Goal: Task Accomplishment & Management: Manage account settings

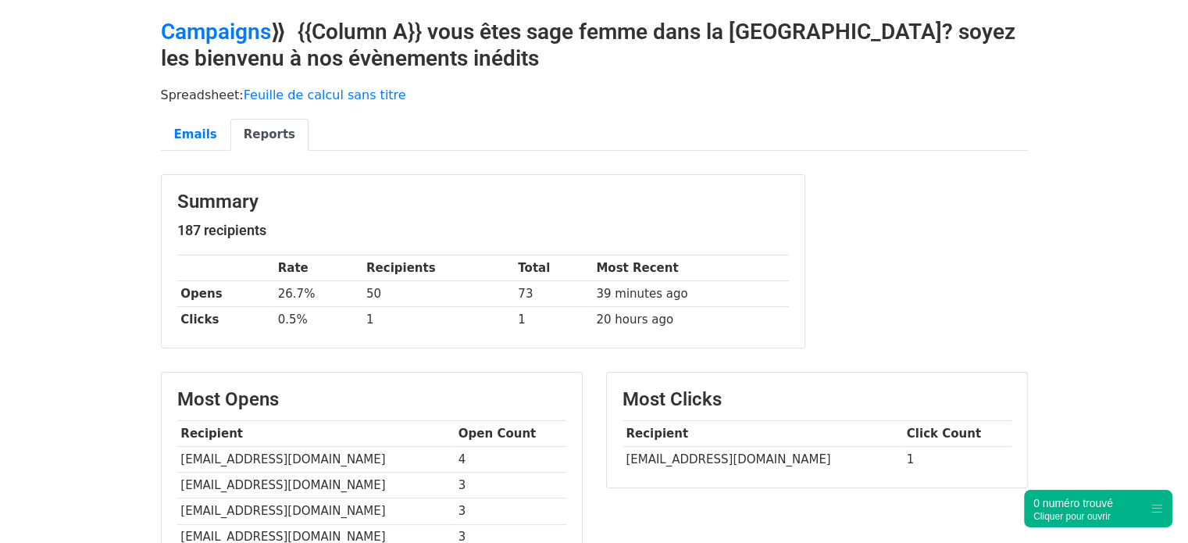
click at [706, 462] on td "lauraloussala@gmail.com" at bounding box center [763, 460] width 280 height 26
copy tr "lauraloussala@gmail.com"
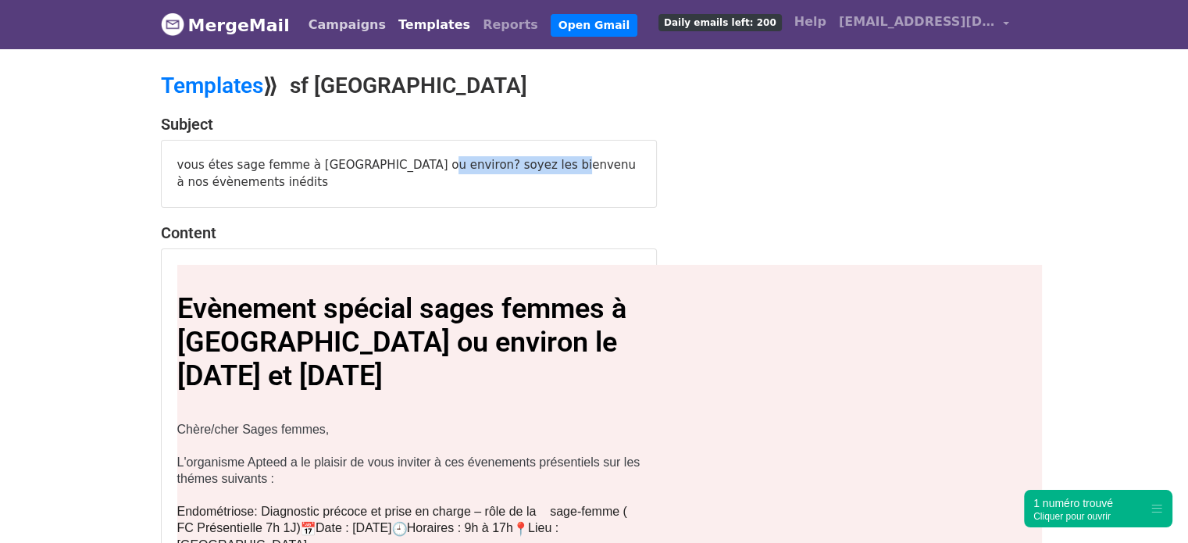
click at [333, 22] on link "Campaigns" at bounding box center [347, 24] width 90 height 31
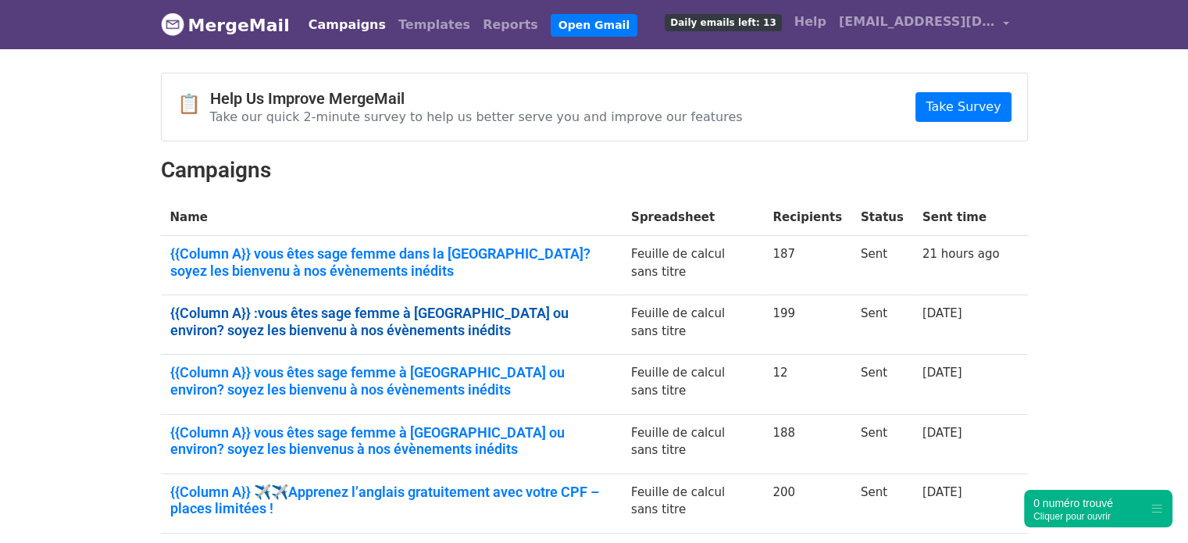
click at [344, 312] on link "{{Column A}} :vous êtes sage femme à Marseille ou environ? soyez les bienvenu à…" at bounding box center [391, 322] width 442 height 34
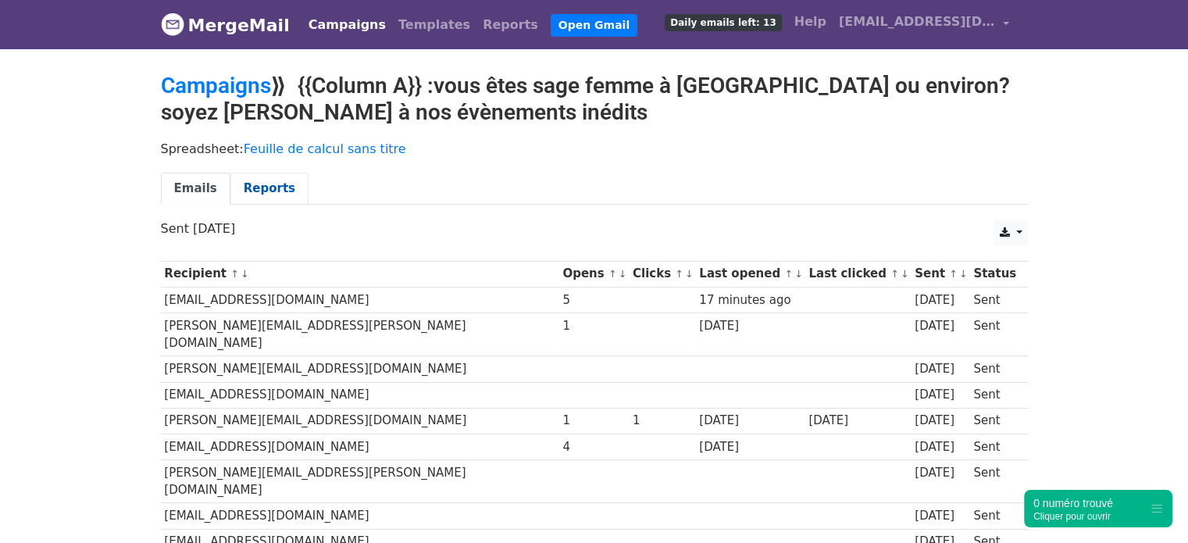
click at [250, 180] on link "Reports" at bounding box center [269, 189] width 78 height 32
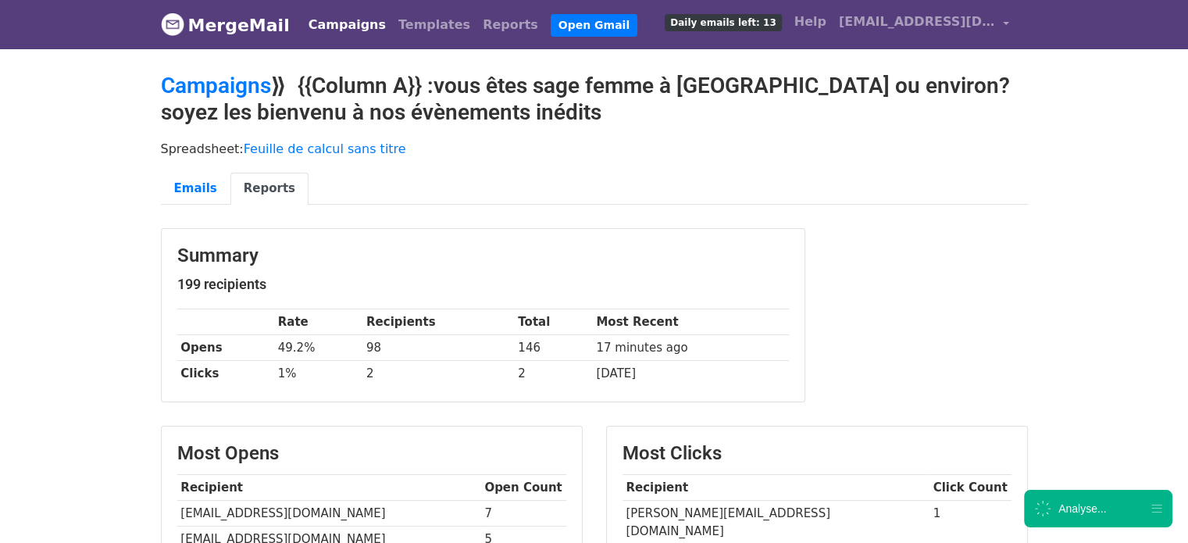
copy tr "melissa.henni13@gmail.com"
click at [244, 90] on link "Campaigns" at bounding box center [216, 86] width 110 height 26
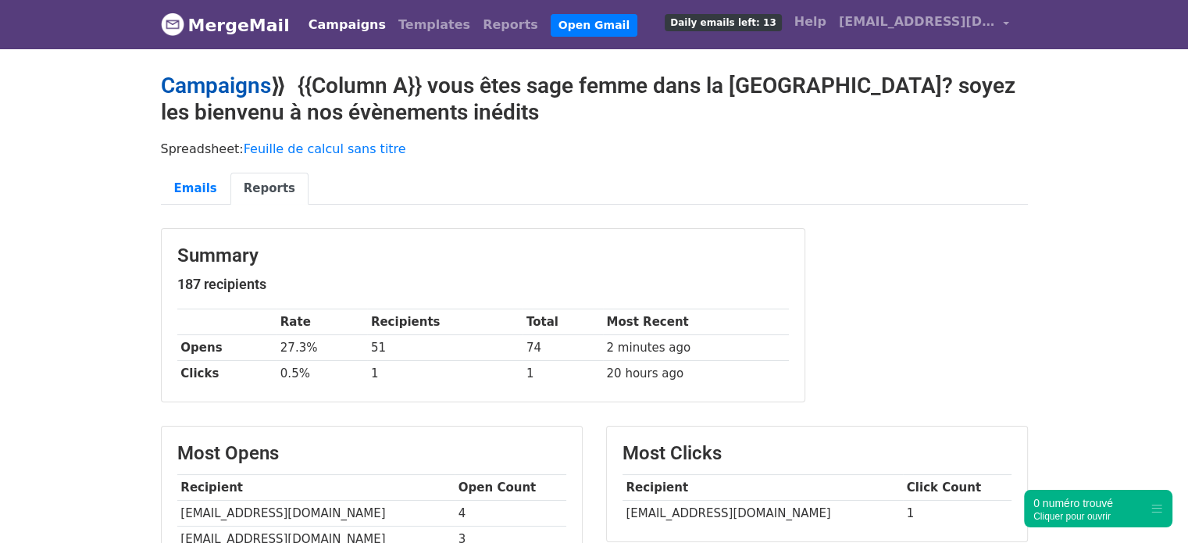
click at [239, 93] on link "Campaigns" at bounding box center [216, 86] width 110 height 26
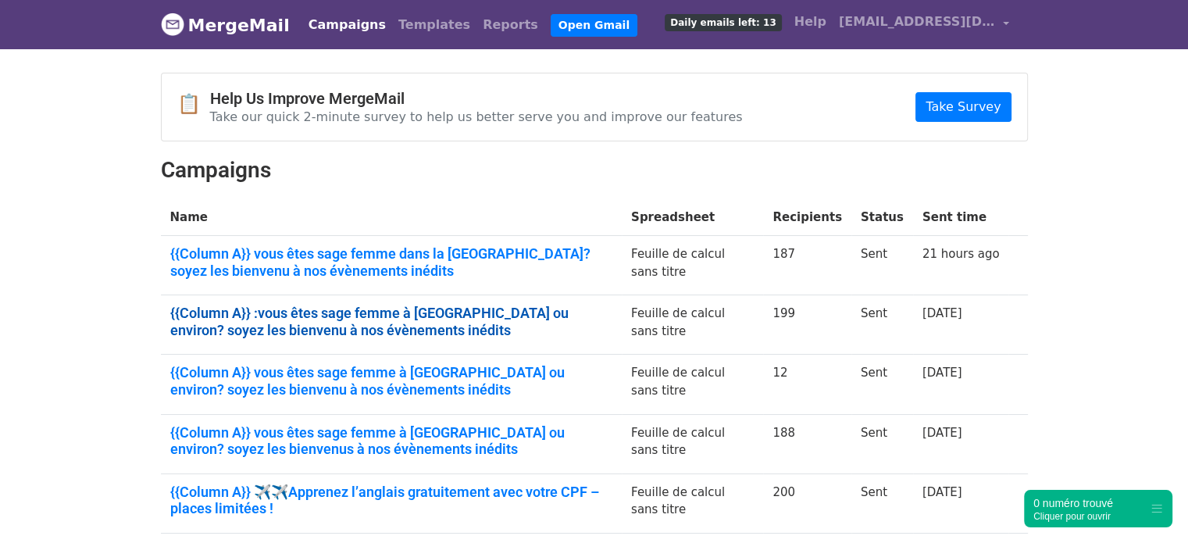
click at [322, 316] on link "{{Column A}} :vous êtes sage femme à [GEOGRAPHIC_DATA] ou environ? soyez les bi…" at bounding box center [391, 322] width 442 height 34
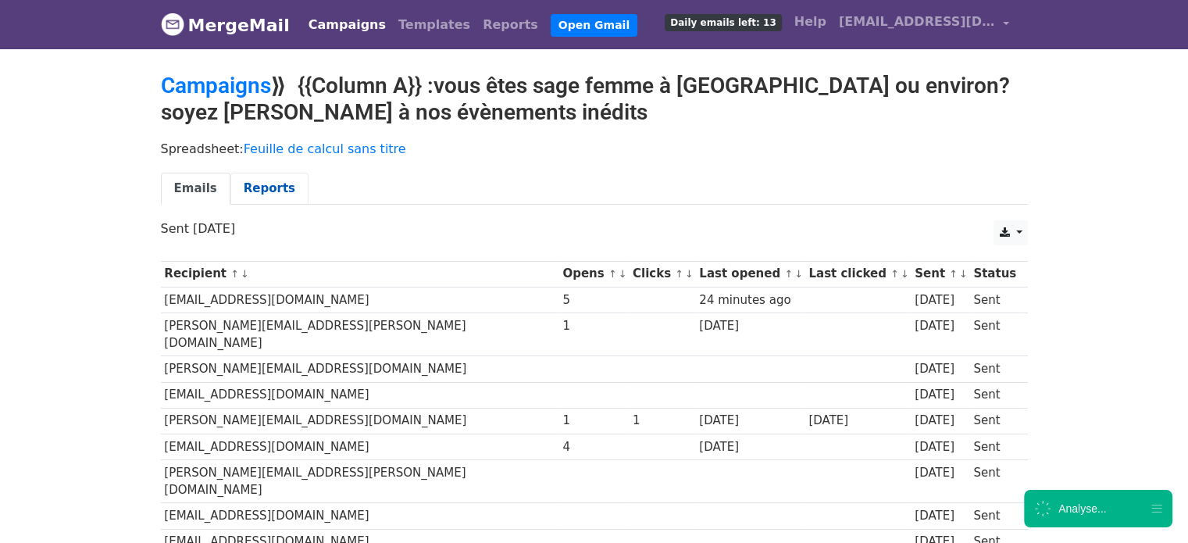
click at [263, 174] on link "Reports" at bounding box center [269, 189] width 78 height 32
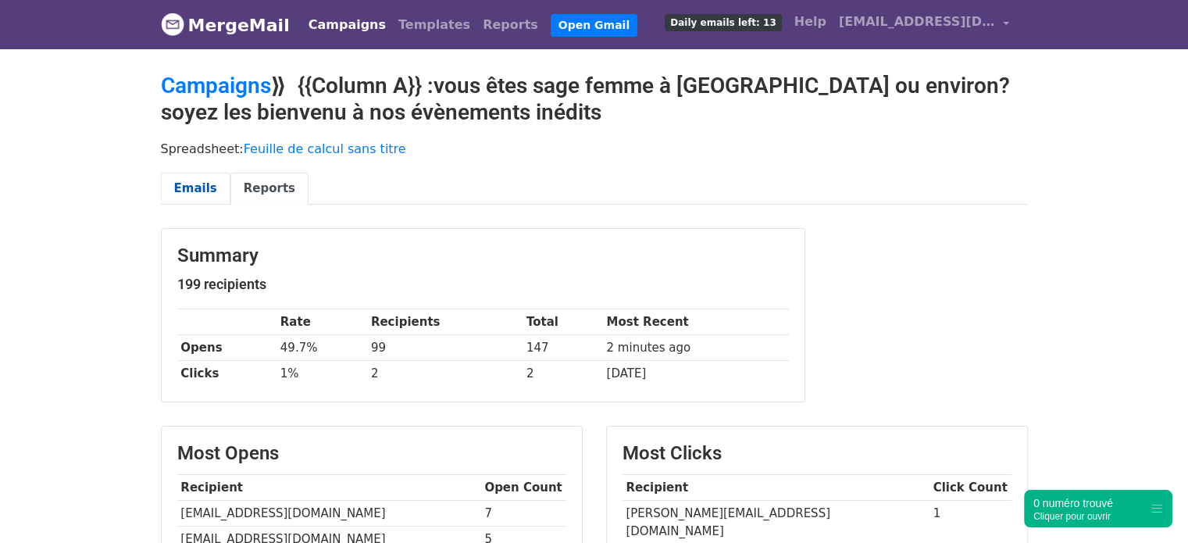
click at [194, 178] on link "Emails" at bounding box center [196, 189] width 70 height 32
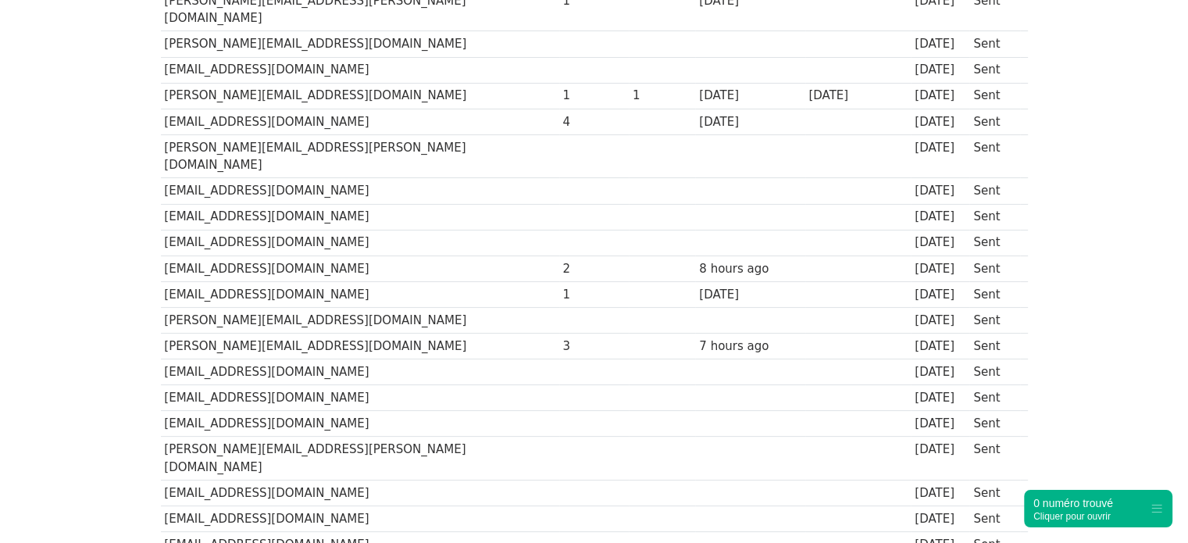
scroll to position [331, 0]
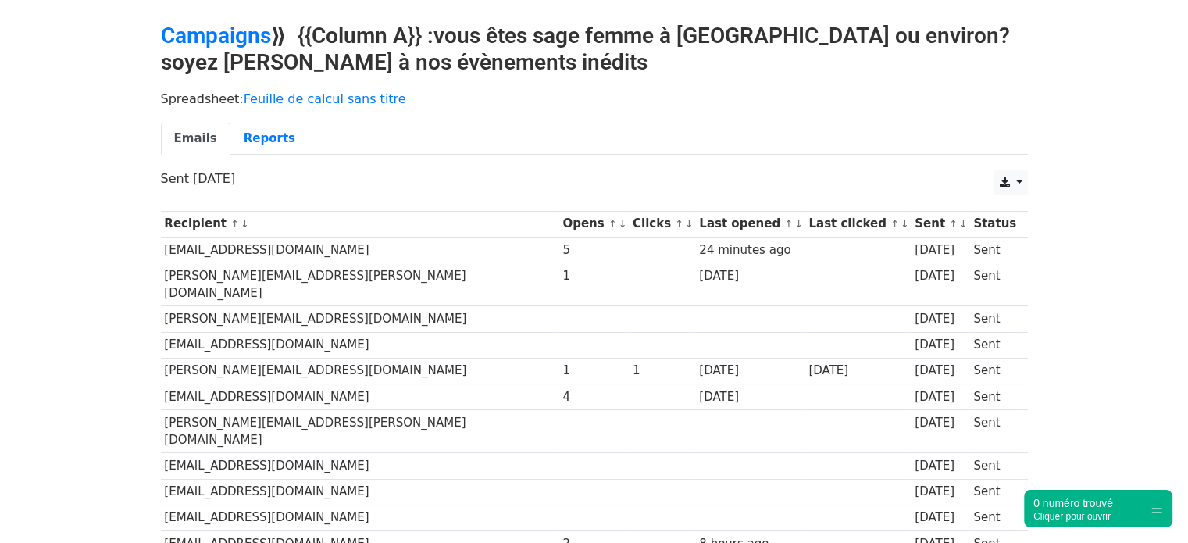
scroll to position [0, 0]
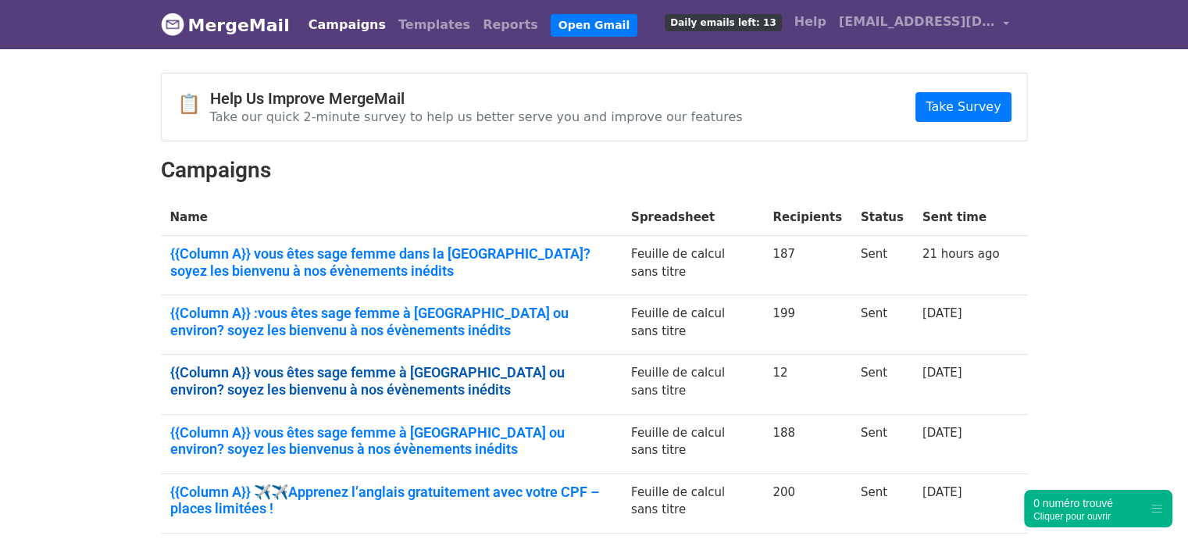
click at [459, 364] on link "{{Column A}} vous êtes sage femme à Marseille ou environ? soyez les bienvenu à …" at bounding box center [391, 381] width 442 height 34
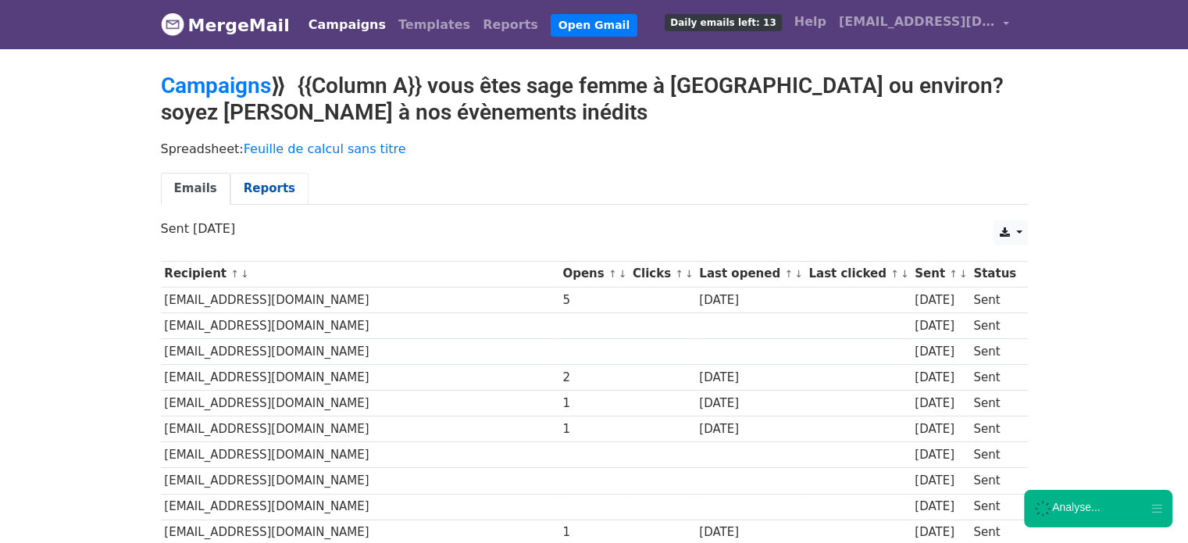
click at [255, 184] on link "Reports" at bounding box center [269, 189] width 78 height 32
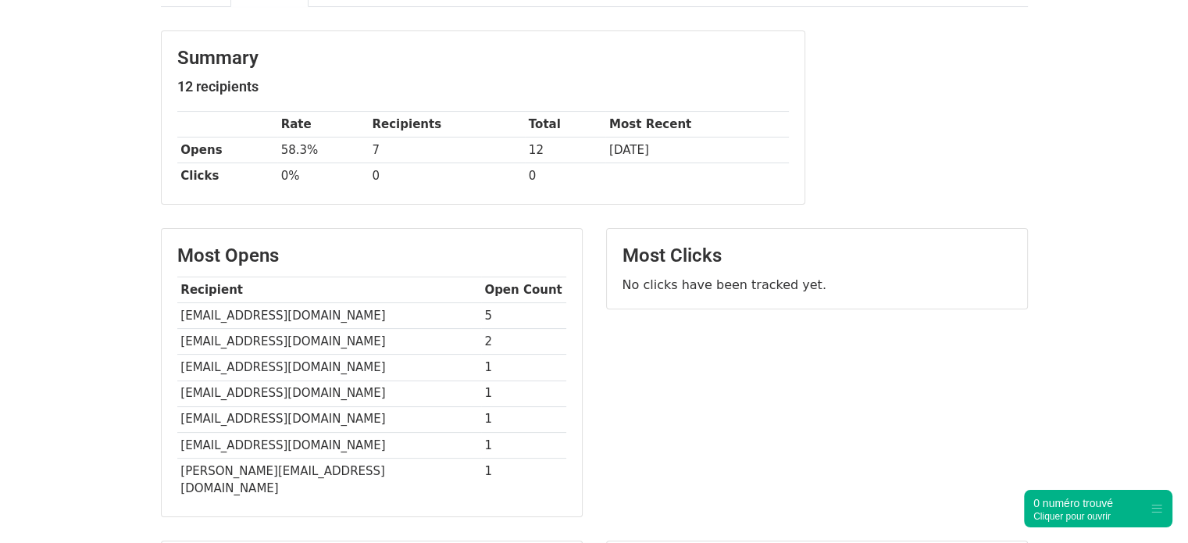
scroll to position [199, 0]
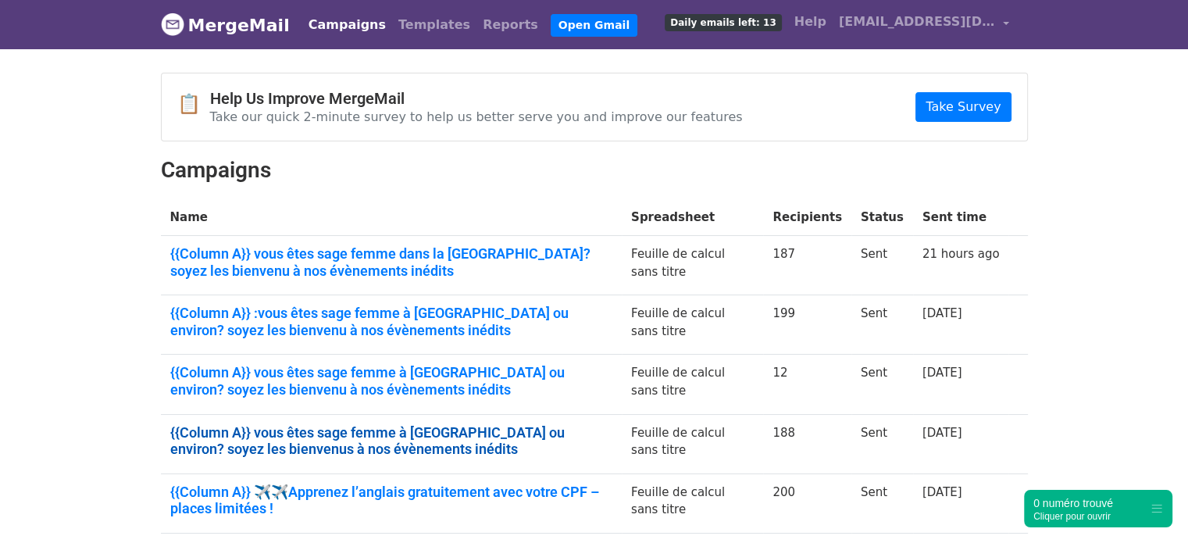
click at [391, 436] on link "{{Column A}} vous êtes sage femme à [GEOGRAPHIC_DATA] ou environ? soyez les bie…" at bounding box center [391, 441] width 442 height 34
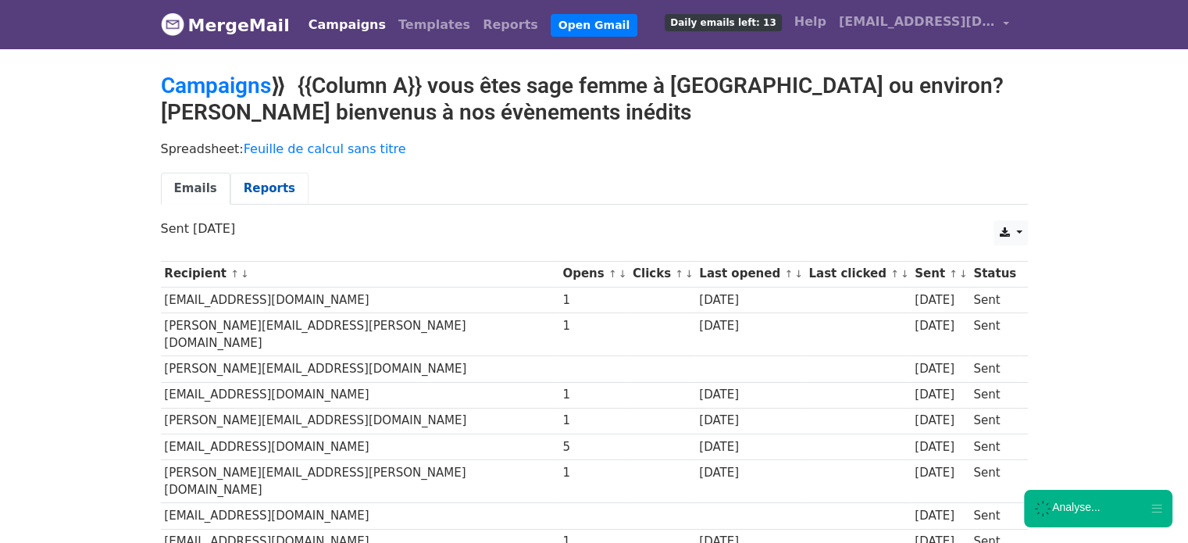
click at [250, 190] on link "Reports" at bounding box center [269, 189] width 78 height 32
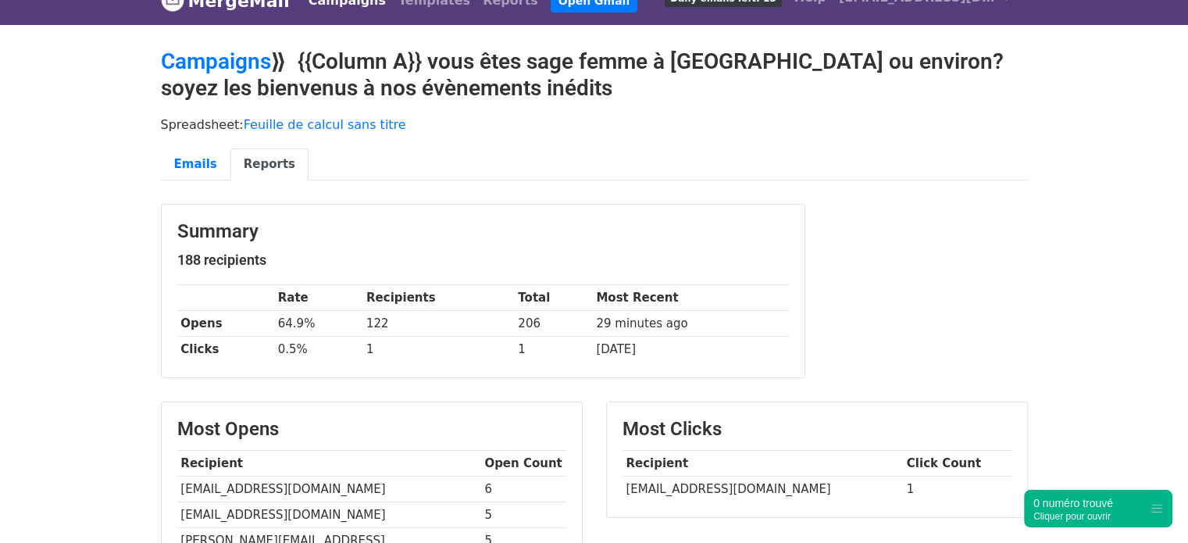
scroll to position [14, 0]
